Goal: Task Accomplishment & Management: Complete application form

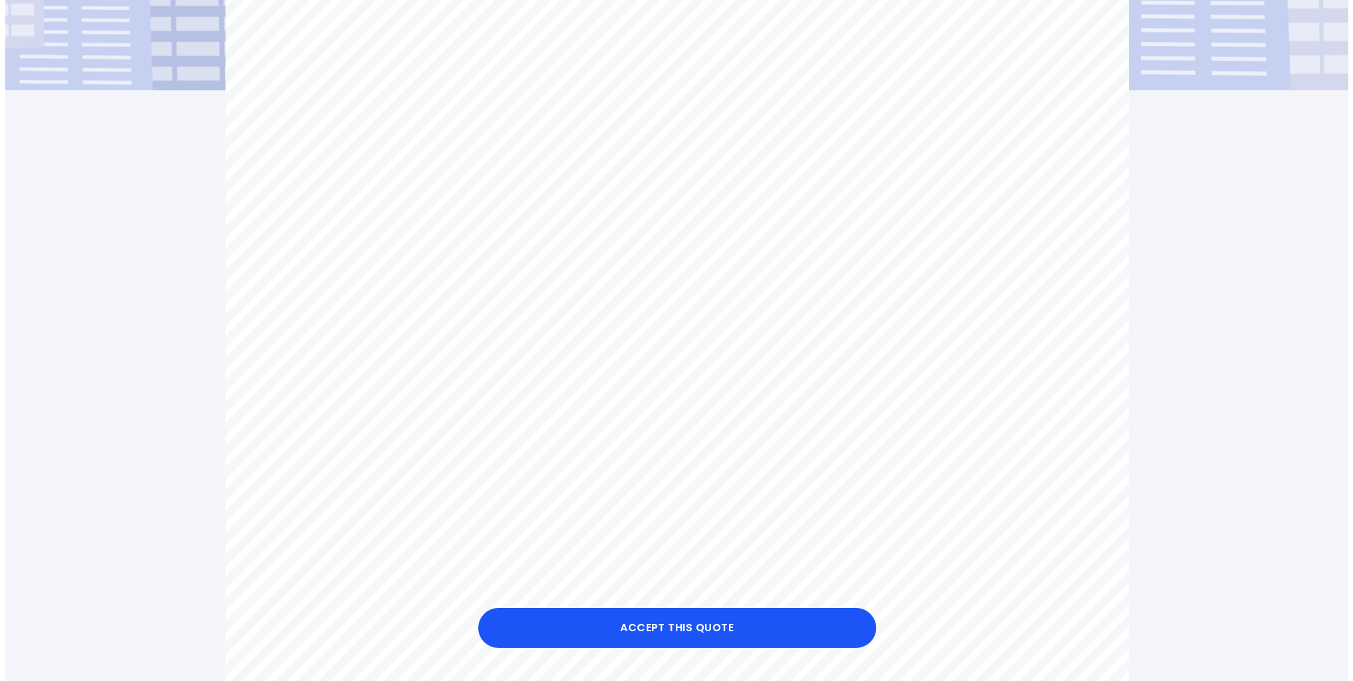
scroll to position [398, 0]
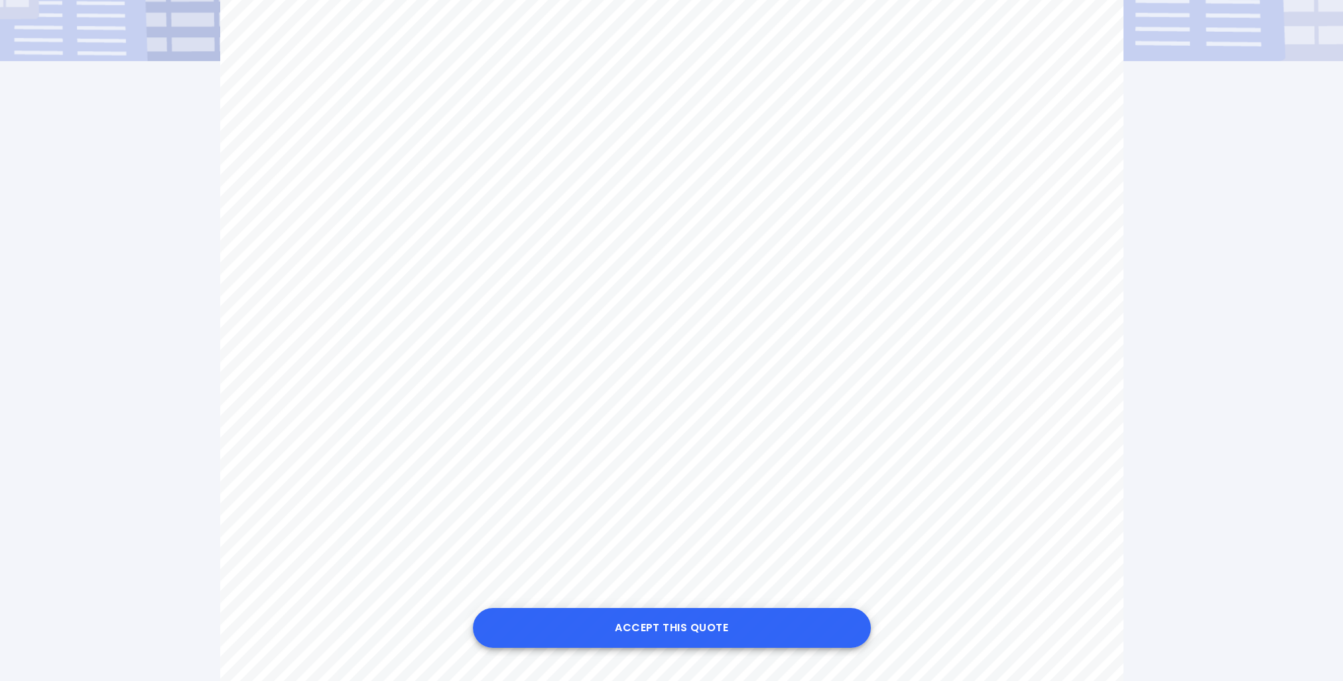
click at [632, 622] on button "Accept this Quote" at bounding box center [672, 628] width 398 height 40
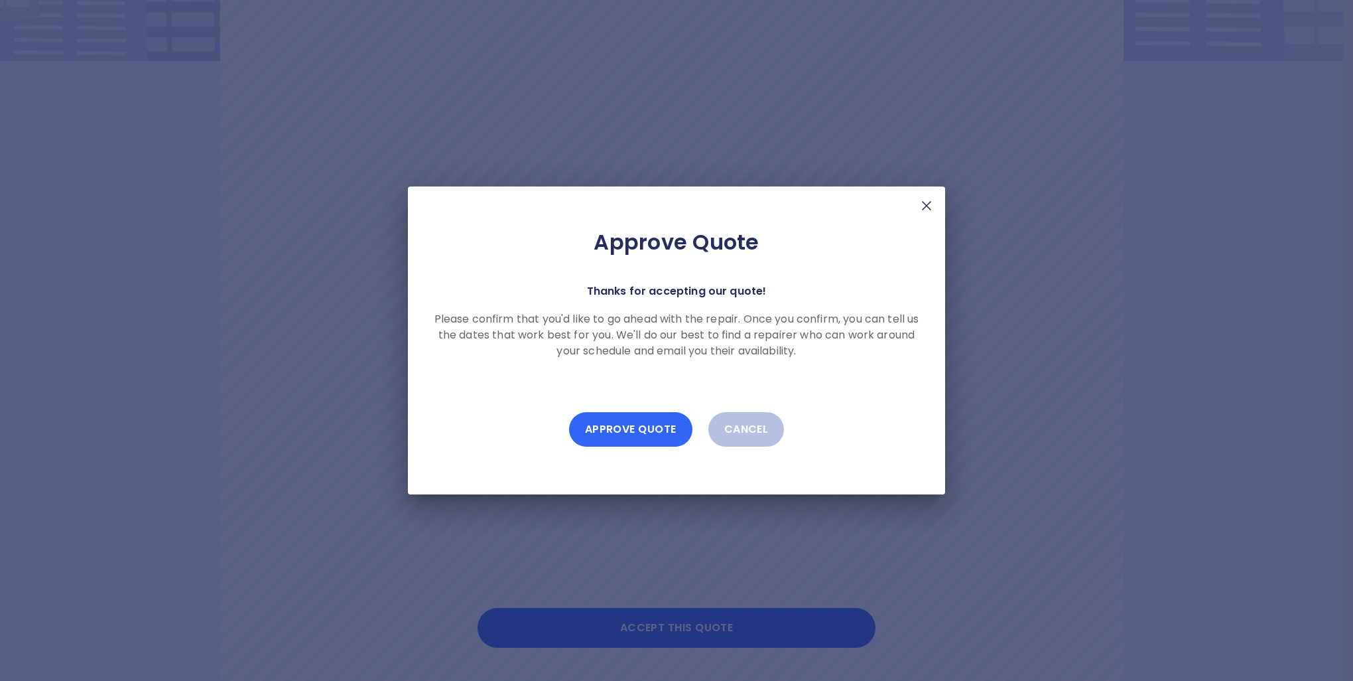
click at [622, 434] on button "Approve Quote" at bounding box center [630, 429] width 123 height 34
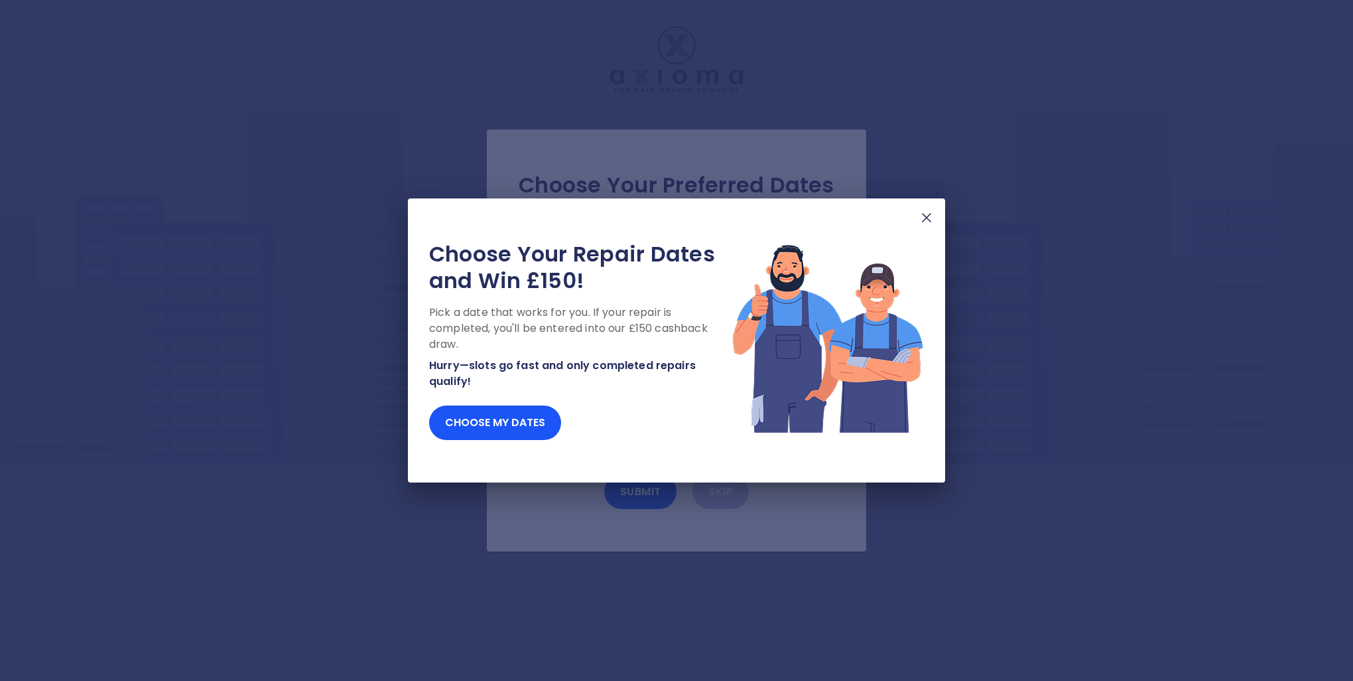
click at [924, 221] on img at bounding box center [927, 218] width 16 height 16
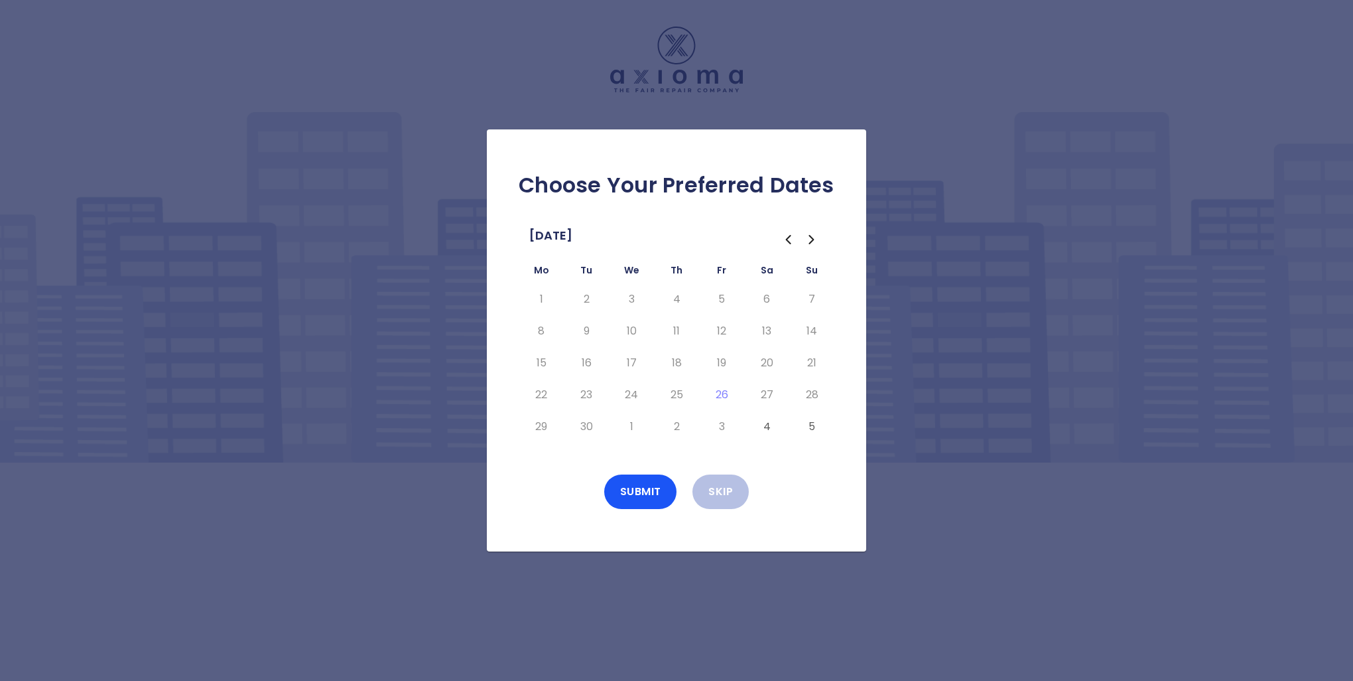
click at [768, 427] on button "4" at bounding box center [767, 426] width 24 height 21
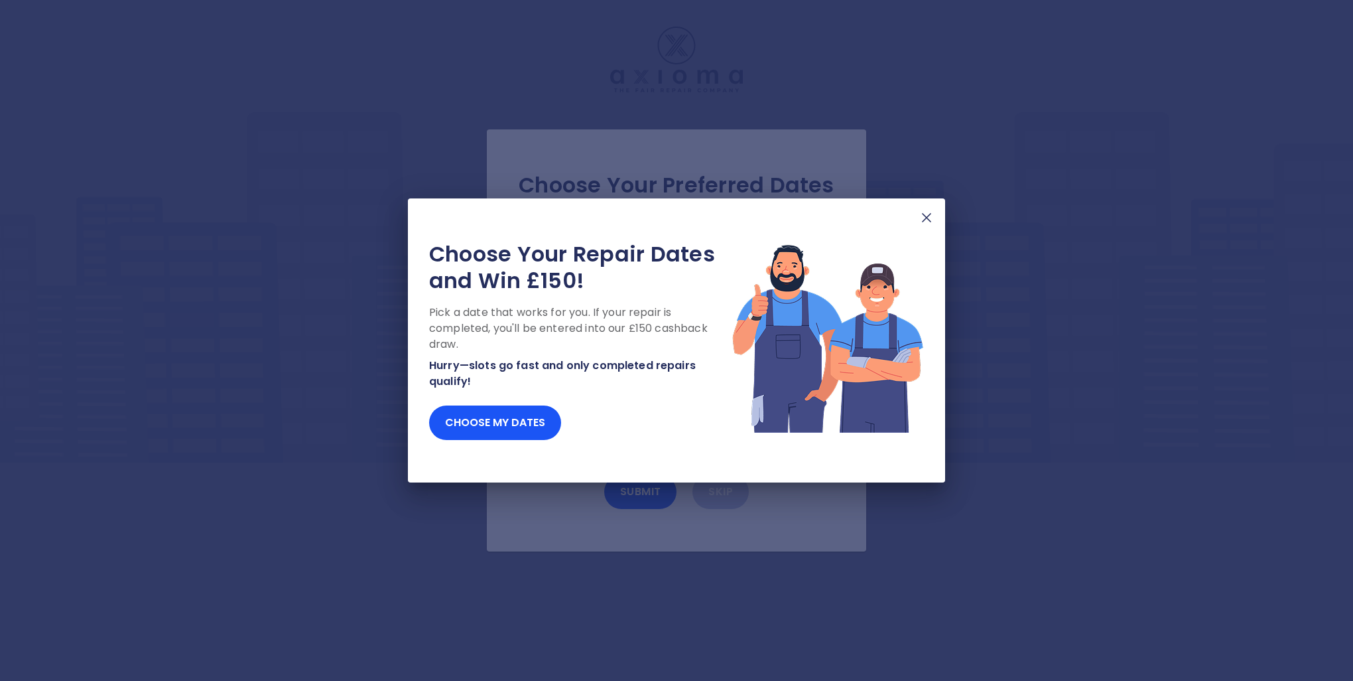
click at [931, 217] on img at bounding box center [927, 218] width 16 height 16
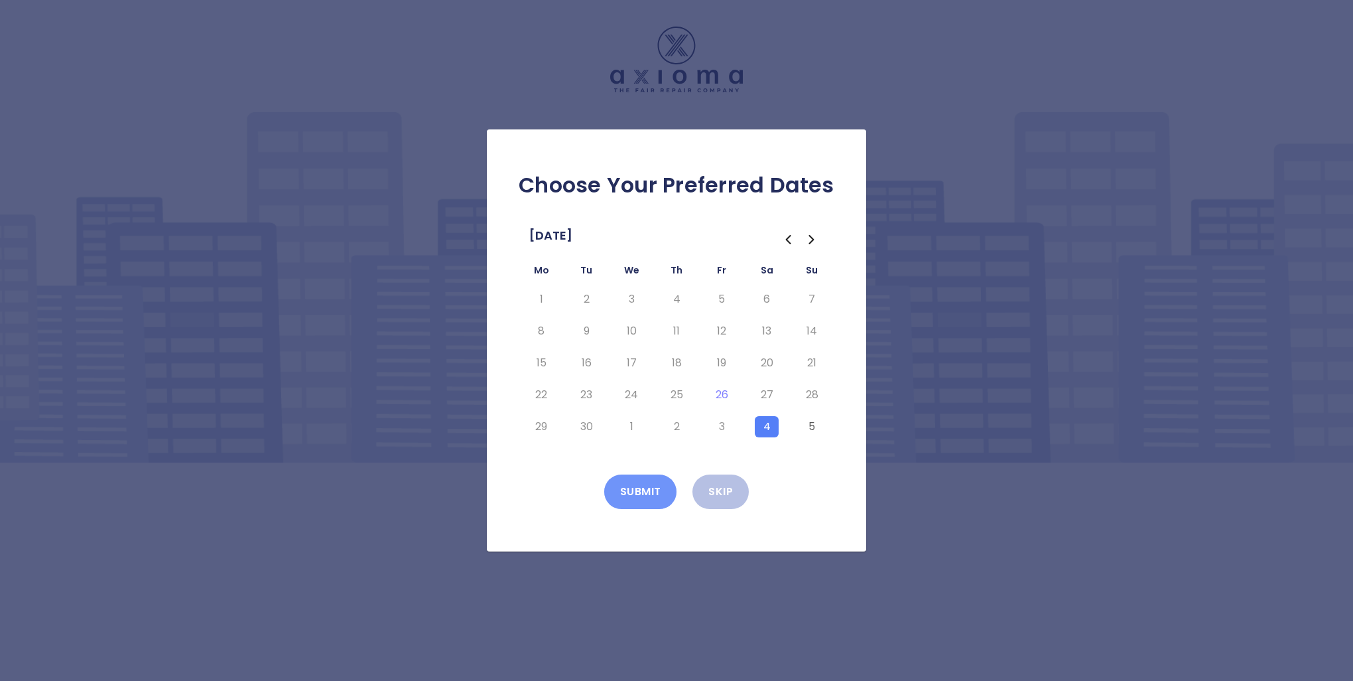
click at [647, 484] on button "Submit" at bounding box center [640, 491] width 73 height 34
